Goal: Task Accomplishment & Management: Complete application form

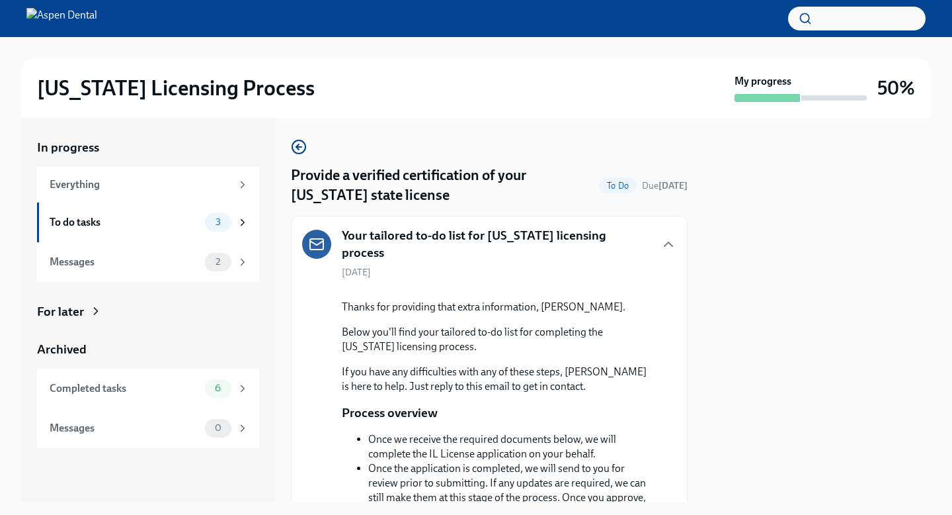
scroll to position [718, 0]
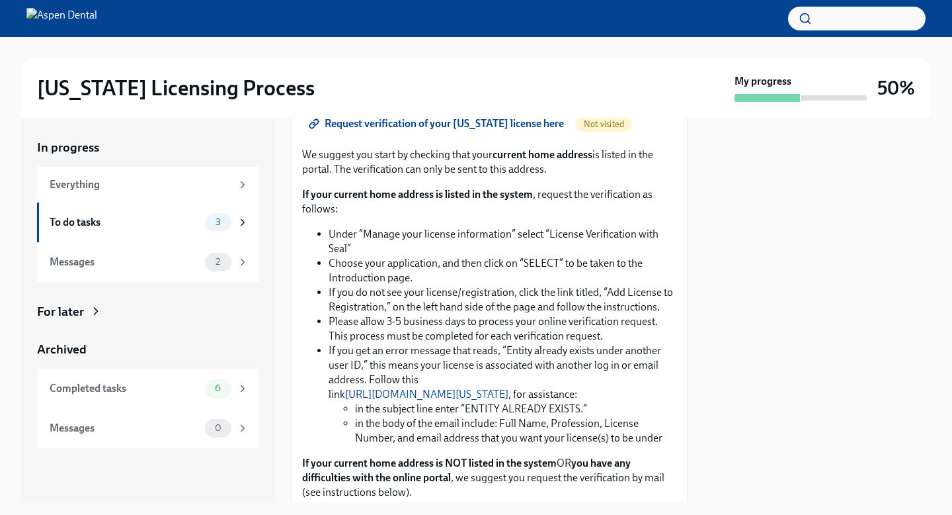
click at [463, 130] on span "Request verification of your [US_STATE] license here" at bounding box center [438, 123] width 253 height 13
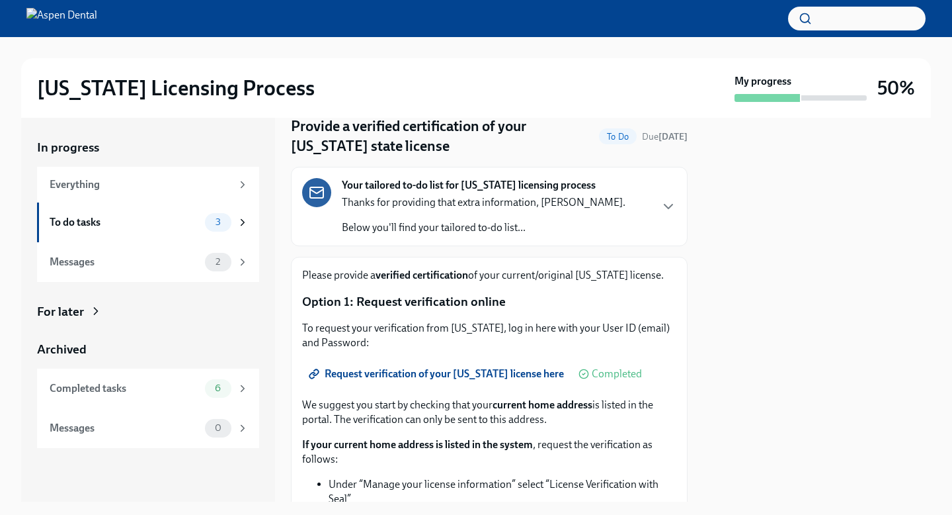
scroll to position [47, 0]
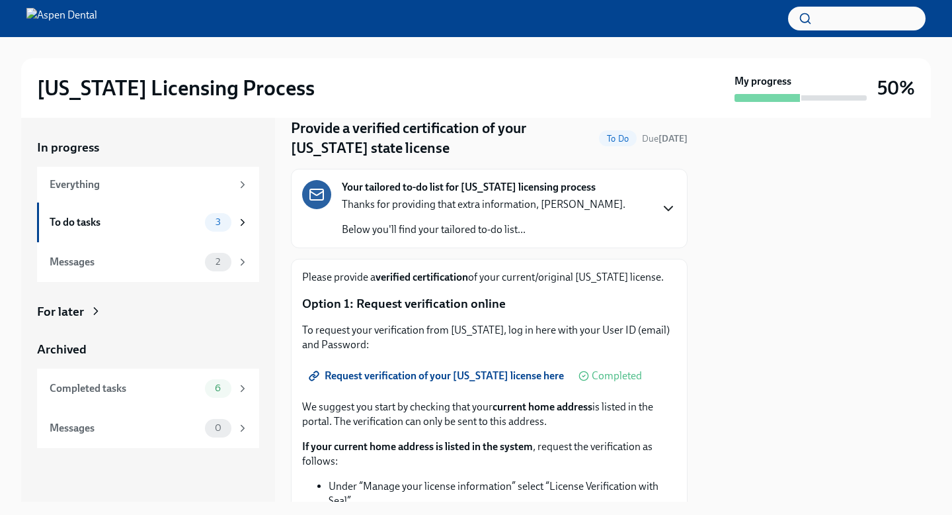
click at [665, 207] on icon "button" at bounding box center [669, 208] width 8 height 4
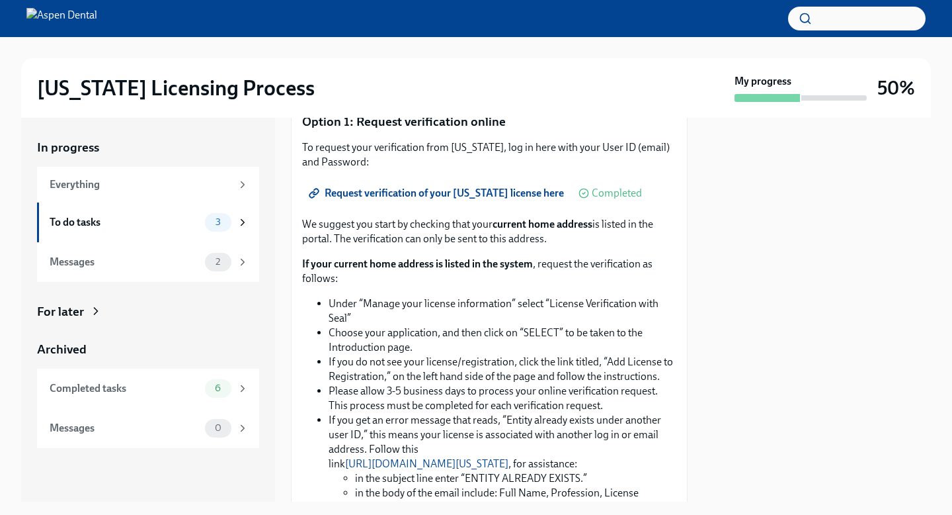
scroll to position [638, 0]
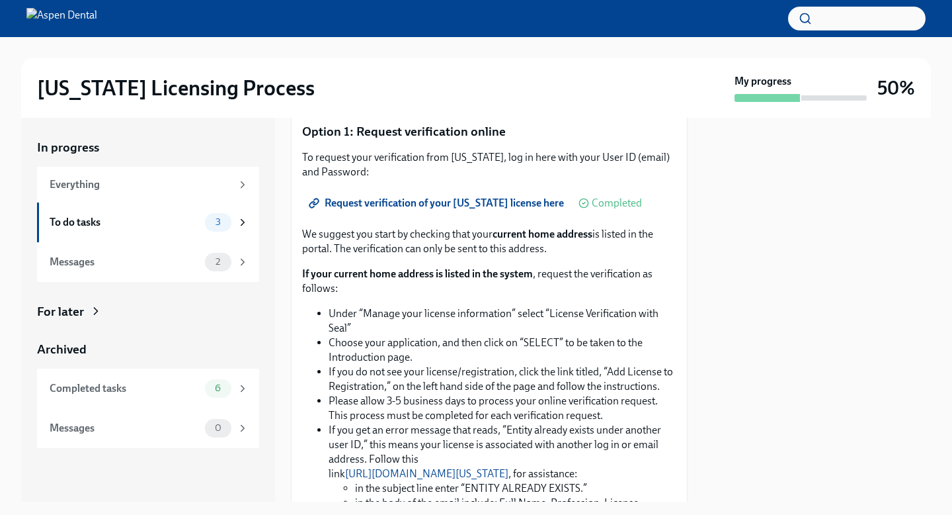
click at [406, 210] on span "Request verification of your [US_STATE] license here" at bounding box center [438, 202] width 253 height 13
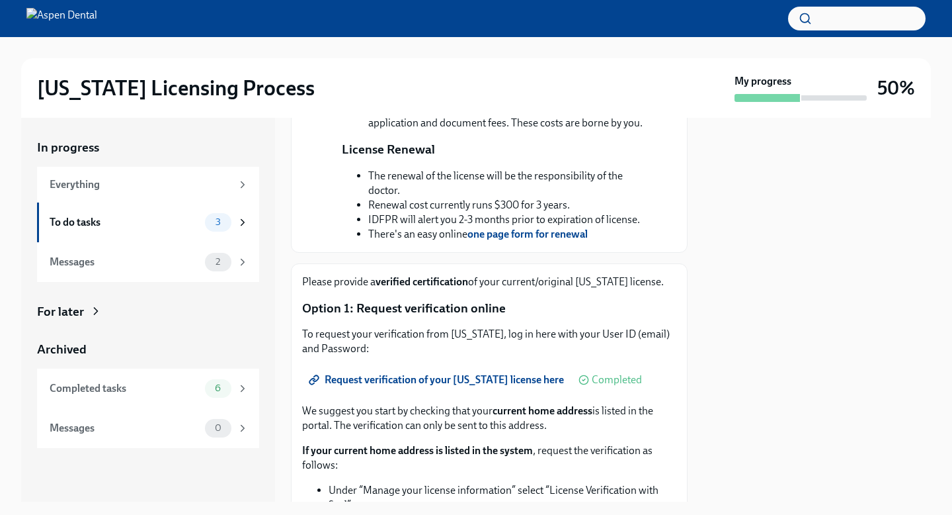
scroll to position [0, 0]
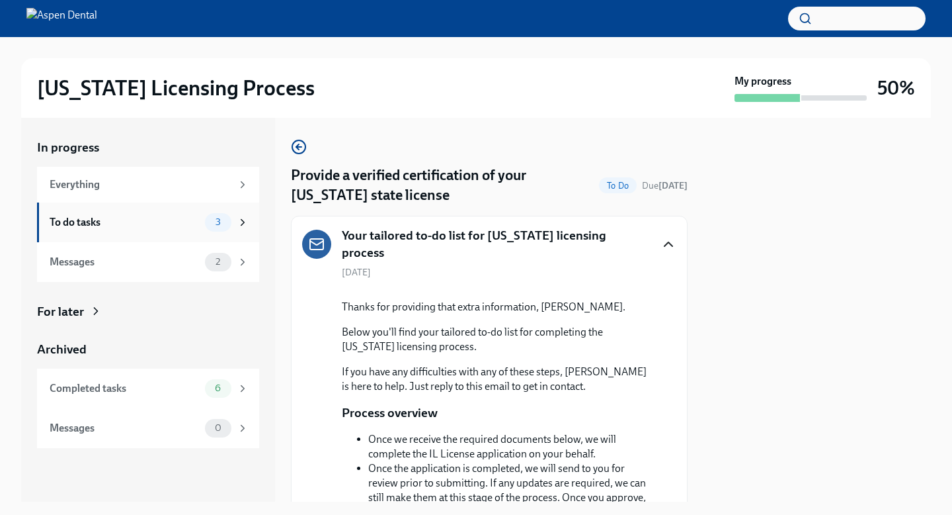
click at [226, 216] on div "3" at bounding box center [218, 222] width 26 height 19
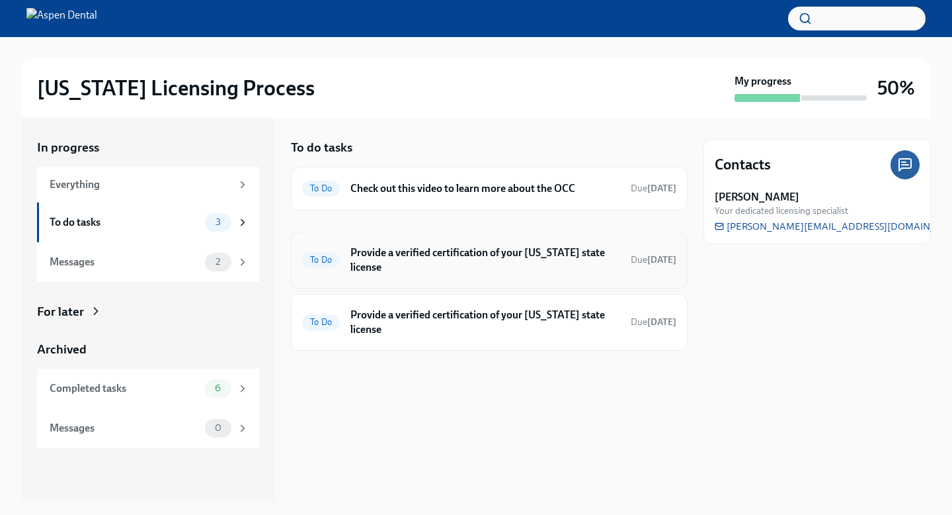
click at [423, 243] on div "To Do Provide a verified certification of your [US_STATE] state license Due [DA…" at bounding box center [489, 260] width 374 height 34
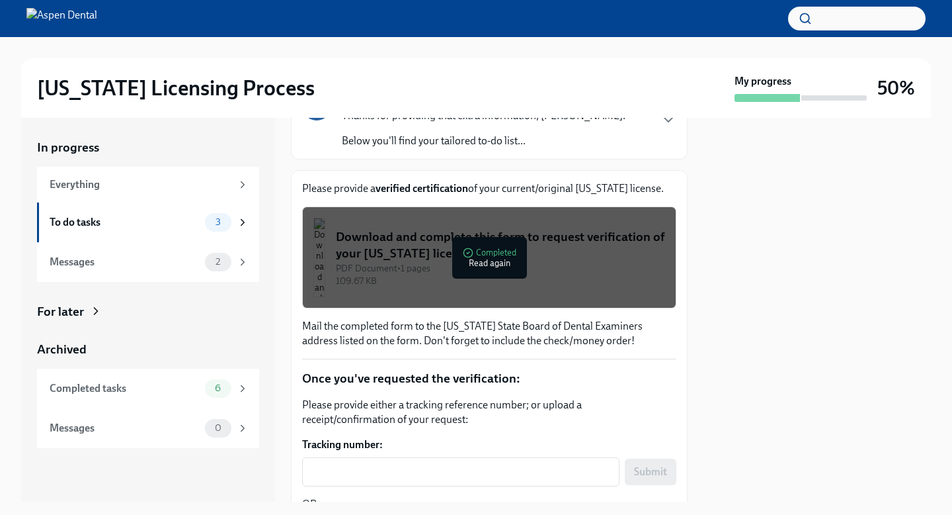
scroll to position [81, 0]
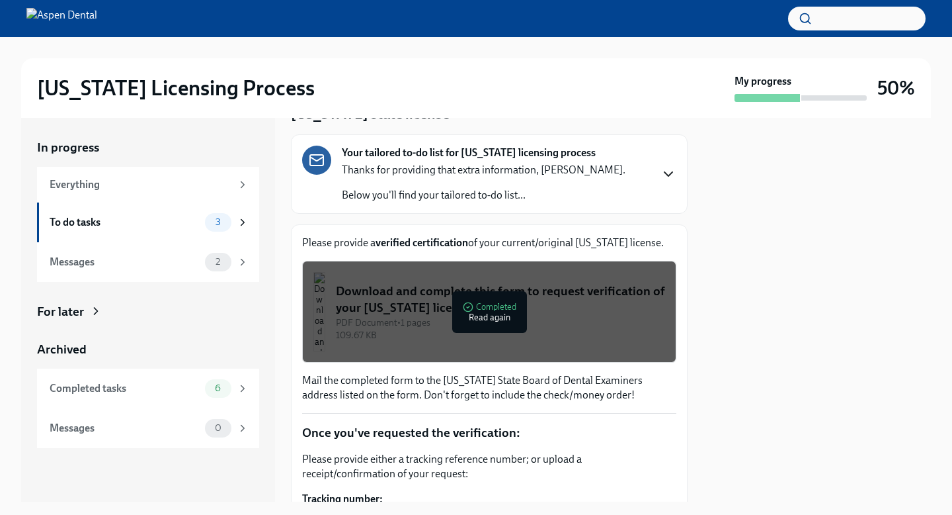
click at [667, 177] on icon "button" at bounding box center [669, 174] width 16 height 16
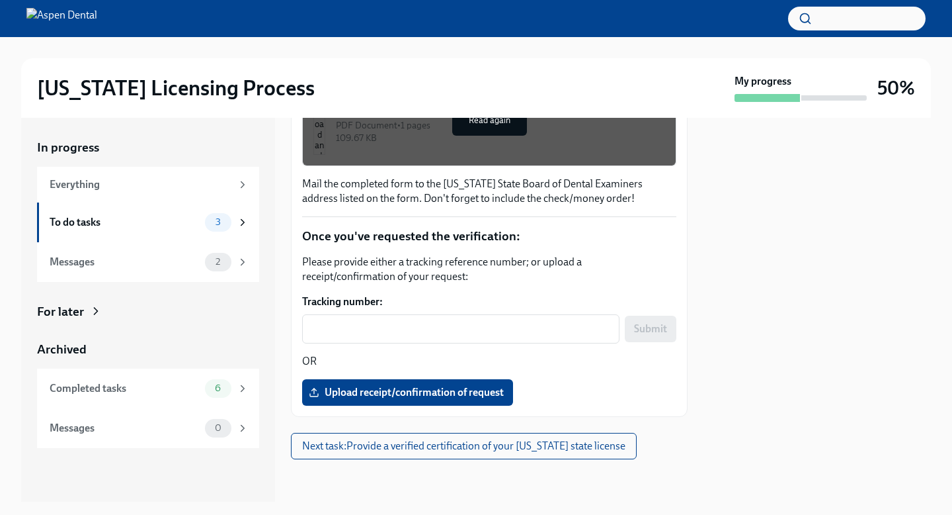
scroll to position [782, 0]
